Goal: Task Accomplishment & Management: Manage account settings

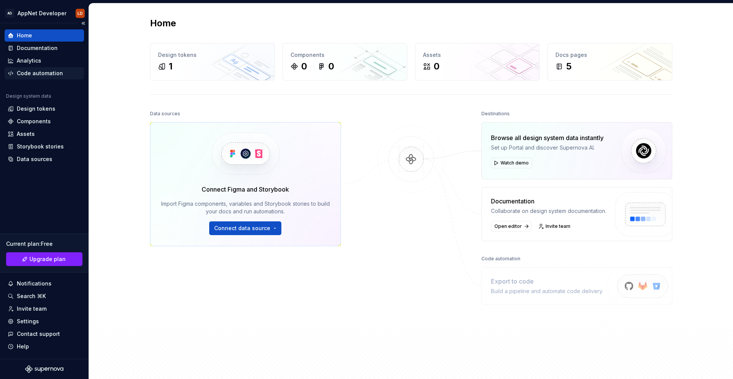
click at [46, 73] on div "Code automation" at bounding box center [40, 74] width 46 height 8
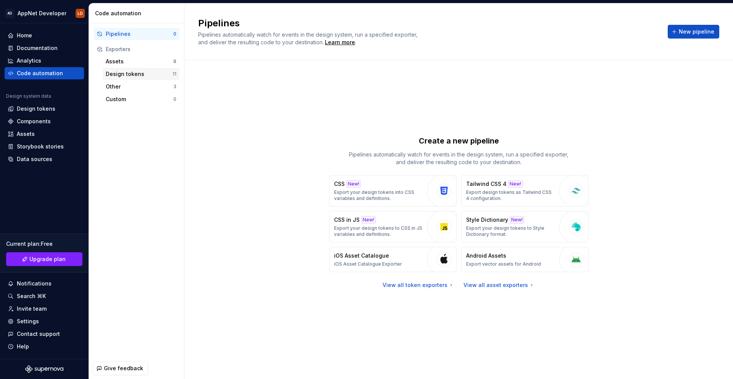
click at [144, 74] on div "Design tokens" at bounding box center [139, 74] width 67 height 8
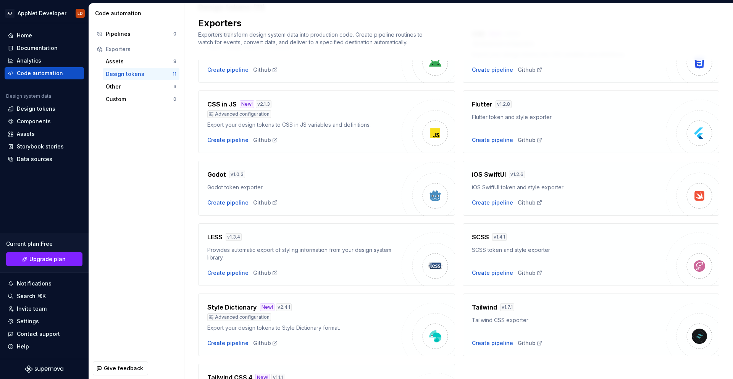
scroll to position [149, 0]
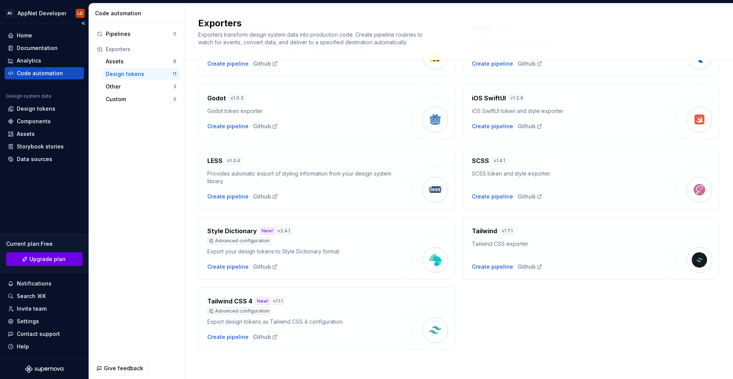
click at [68, 257] on link "Upgrade plan" at bounding box center [44, 259] width 76 height 14
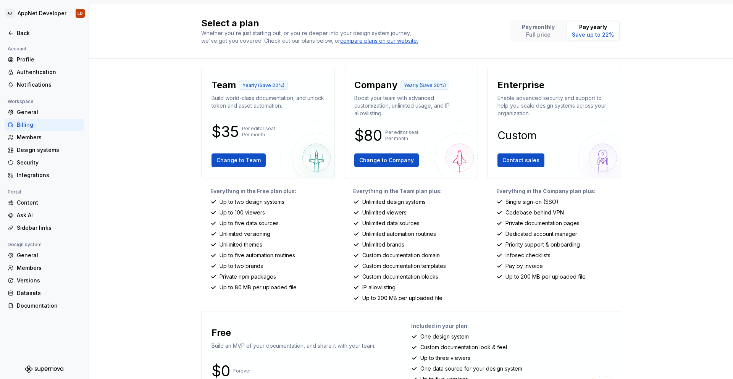
scroll to position [55, 0]
